Goal: Navigation & Orientation: Find specific page/section

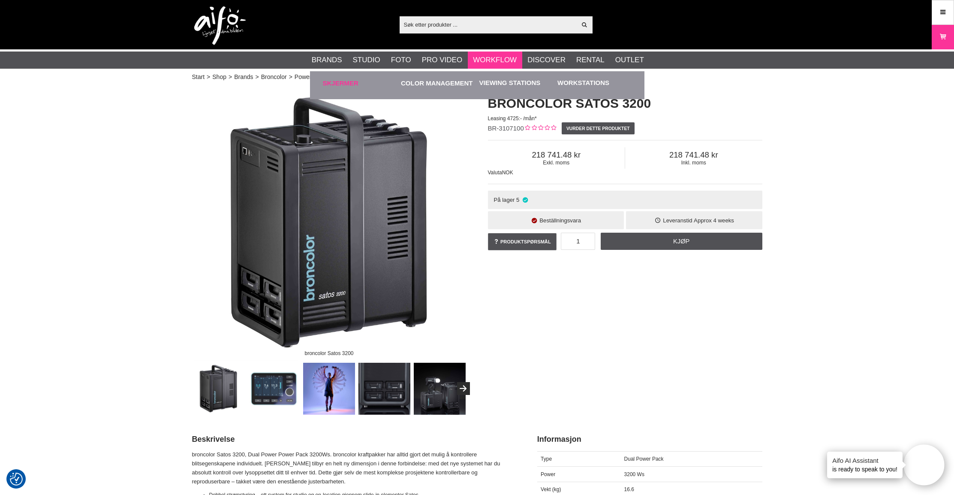
click at [352, 79] on link "Skjermer" at bounding box center [360, 83] width 74 height 24
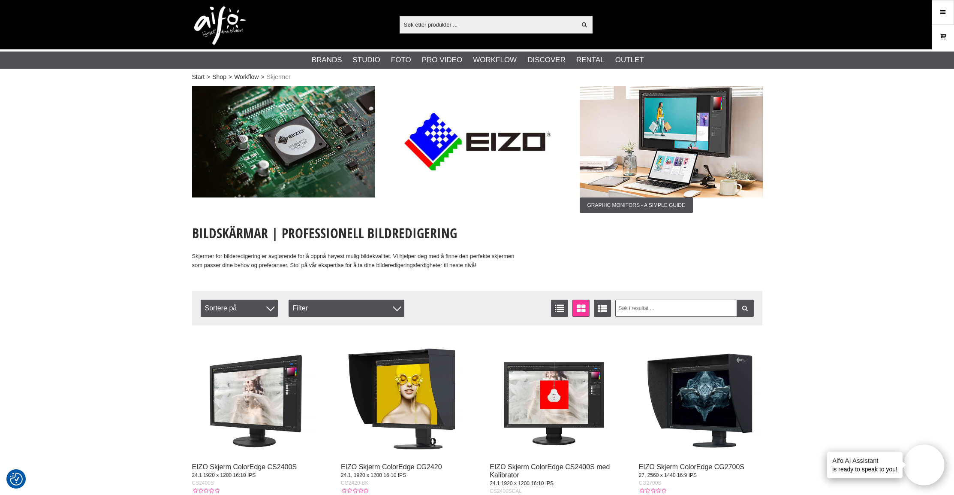
click at [946, 39] on icon at bounding box center [943, 36] width 9 height 9
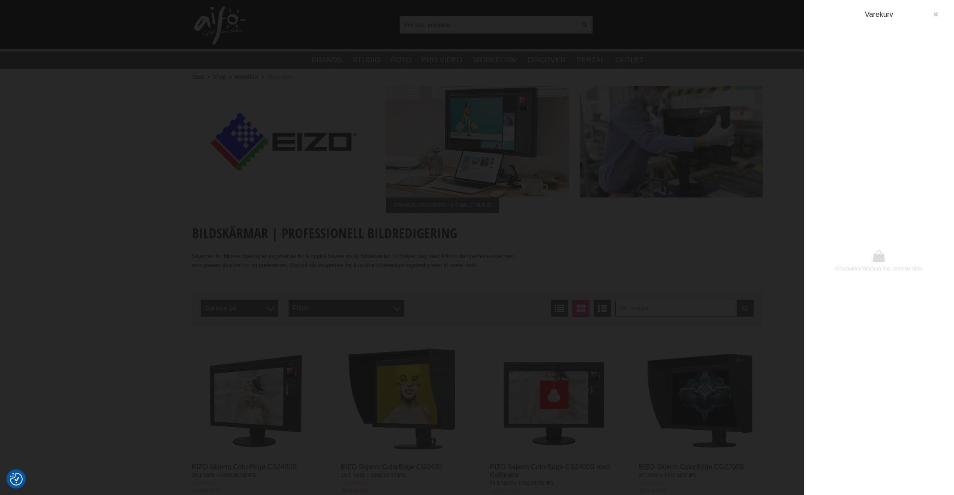
click at [934, 10] on button "button" at bounding box center [935, 14] width 15 height 15
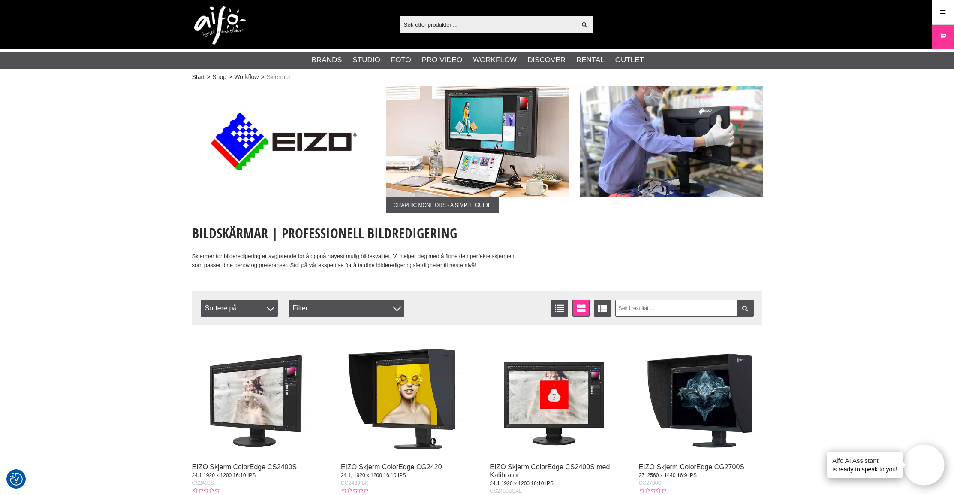
click at [934, 10] on link "Menu" at bounding box center [942, 12] width 21 height 20
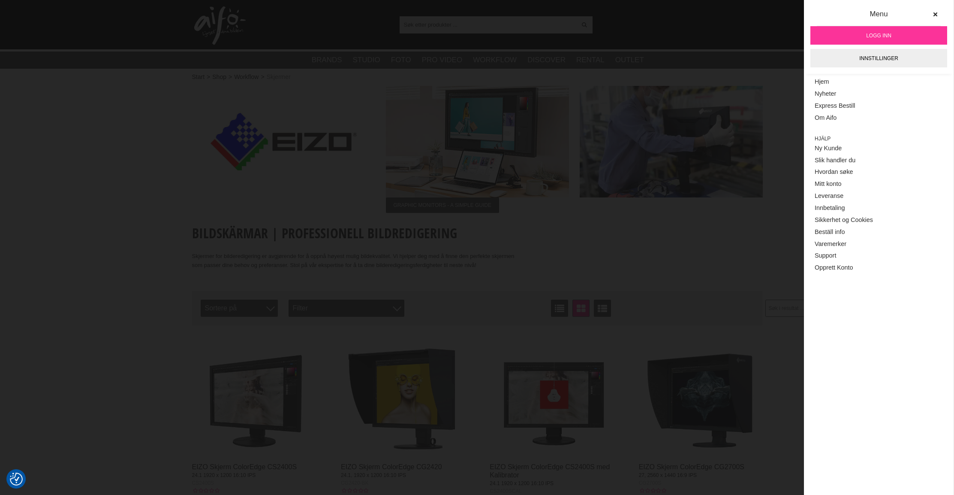
click at [898, 36] on link "Logg inn" at bounding box center [879, 35] width 137 height 18
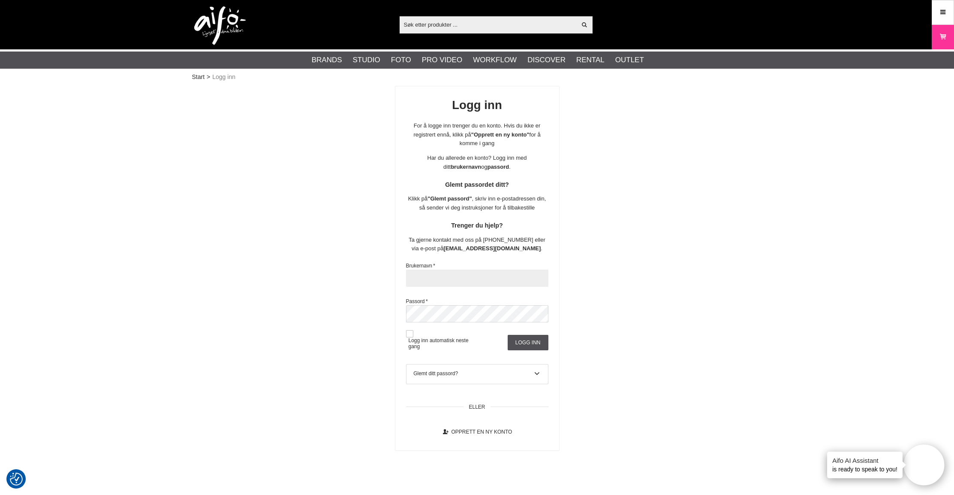
type input "caskim"
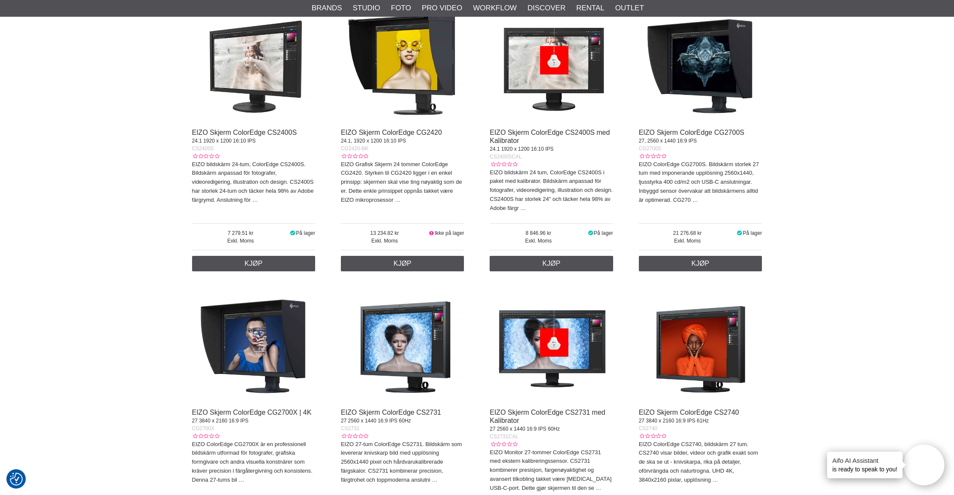
scroll to position [331, 0]
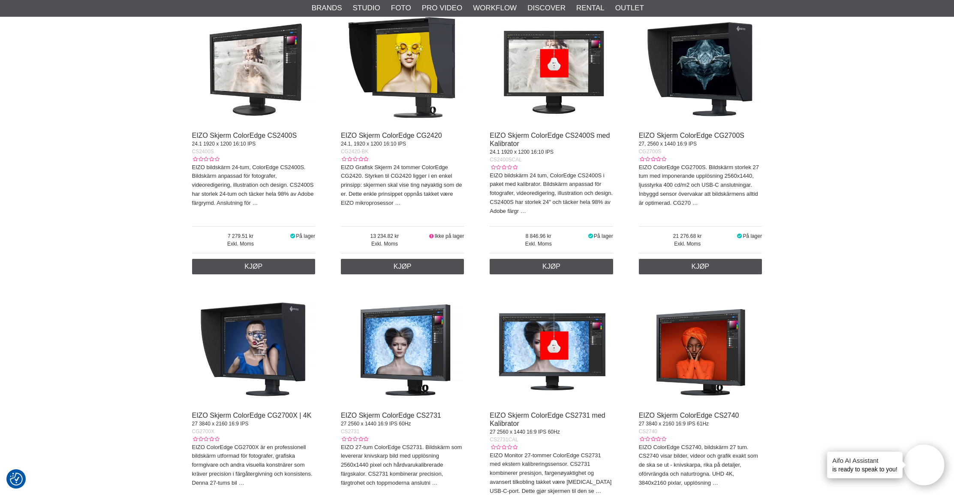
click at [715, 76] on img at bounding box center [701, 65] width 124 height 124
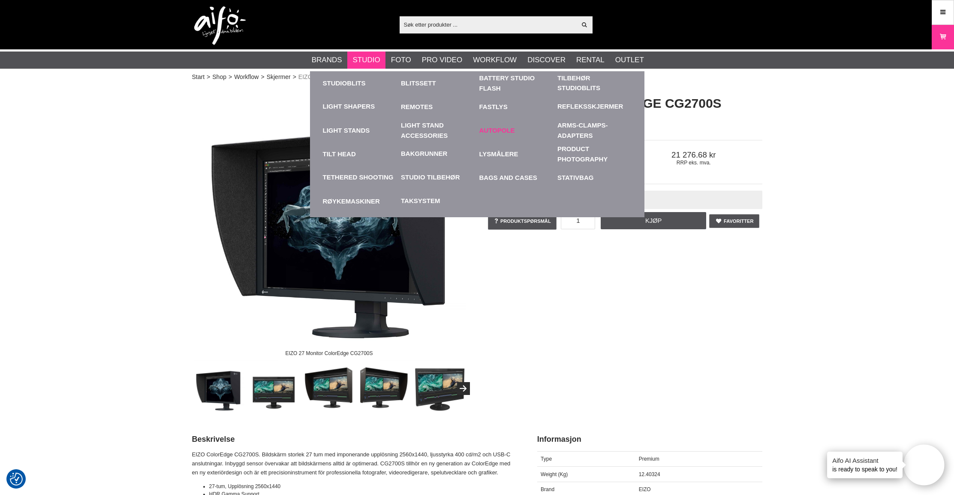
click at [492, 130] on link "Autopole" at bounding box center [516, 130] width 74 height 24
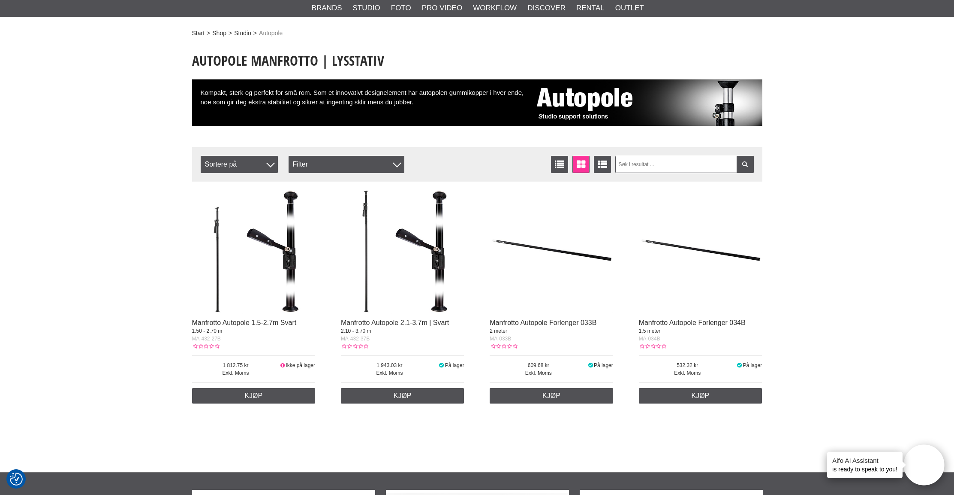
scroll to position [52, 0]
